Goal: Find specific page/section: Find specific page/section

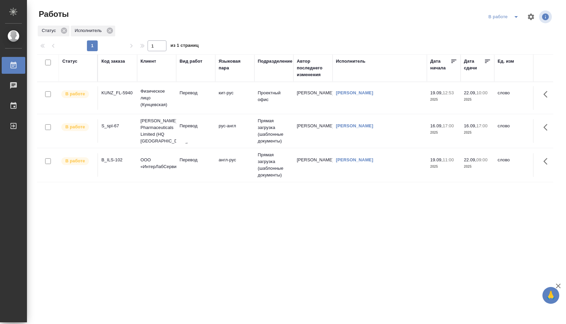
click at [513, 16] on icon "split button" at bounding box center [516, 17] width 8 height 8
click at [507, 26] on li "Стандартные настройки" at bounding box center [504, 30] width 65 height 11
